Goal: Navigation & Orientation: Understand site structure

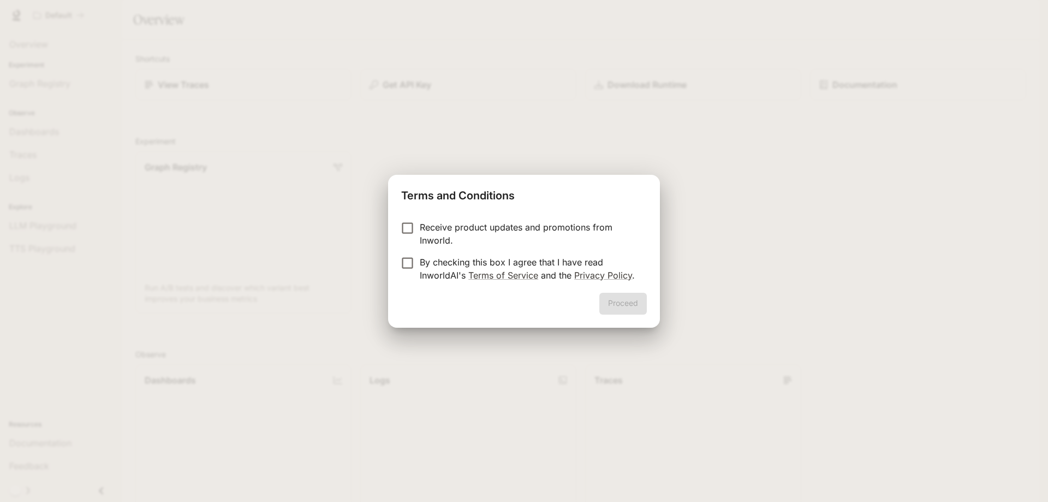
click at [484, 228] on p "Receive product updates and promotions from Inworld." at bounding box center [529, 233] width 218 height 26
drag, startPoint x: 472, startPoint y: 269, endPoint x: 478, endPoint y: 276, distance: 8.9
click at [471, 270] on link "Terms of Service" at bounding box center [503, 275] width 70 height 11
click at [398, 271] on label "By checking this box I agree that I have read InworldAI's Terms of Service and …" at bounding box center [516, 268] width 243 height 26
click at [645, 315] on div "Proceed" at bounding box center [524, 310] width 272 height 35
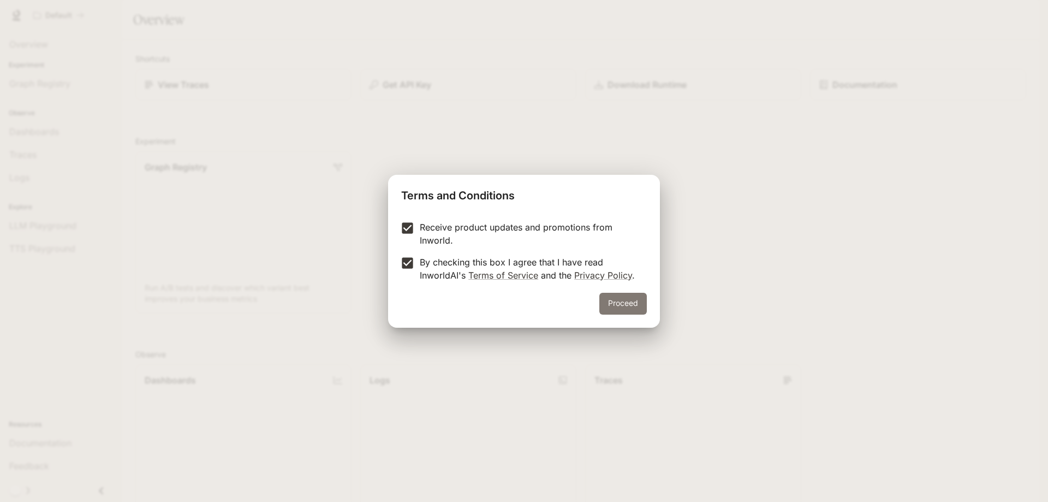
click at [632, 306] on button "Proceed" at bounding box center [622, 304] width 47 height 22
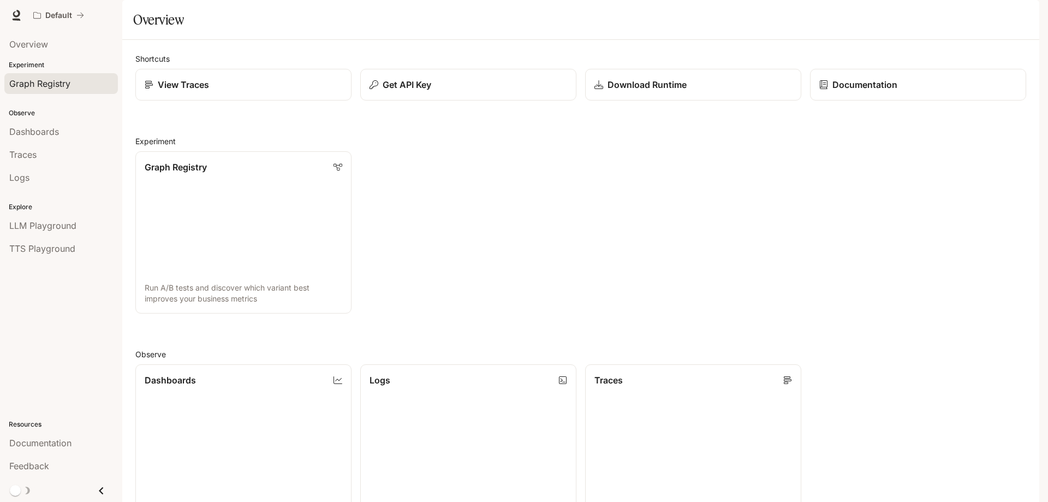
click at [41, 82] on span "Graph Registry" at bounding box center [39, 83] width 61 height 13
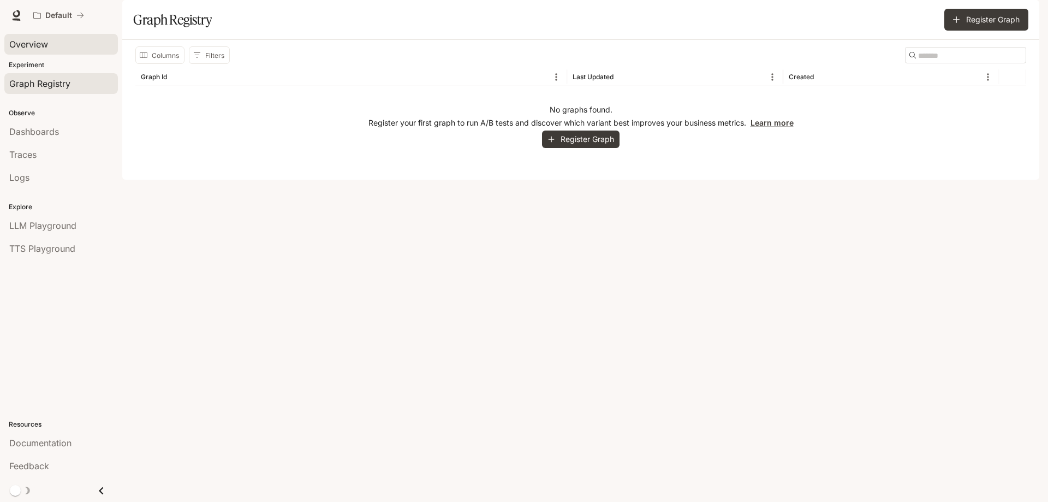
click at [51, 40] on div "Overview" at bounding box center [61, 44] width 104 height 13
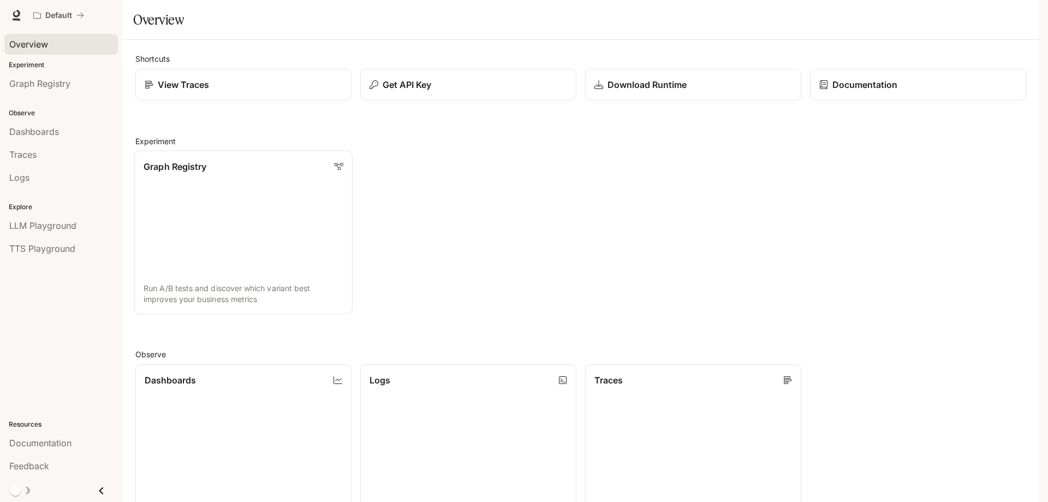
click at [220, 212] on link "Graph Registry Run A/B tests and discover which variant best improves your busi…" at bounding box center [243, 233] width 218 height 164
